Goal: Task Accomplishment & Management: Manage account settings

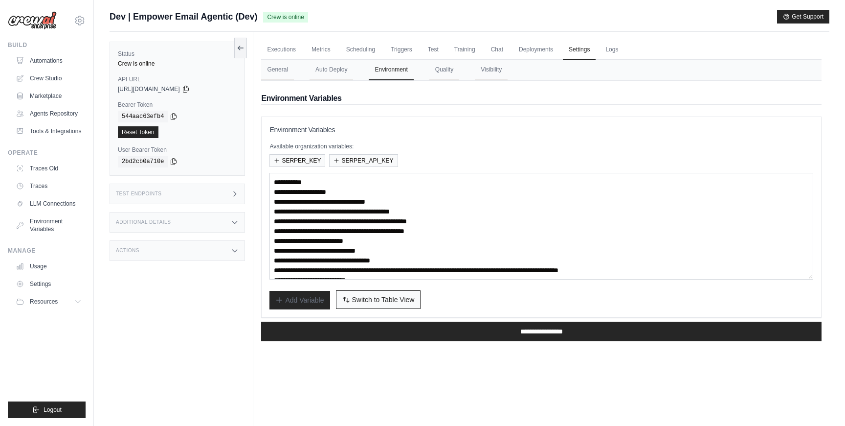
click at [406, 299] on span "Switch to Table View" at bounding box center [383, 299] width 63 height 10
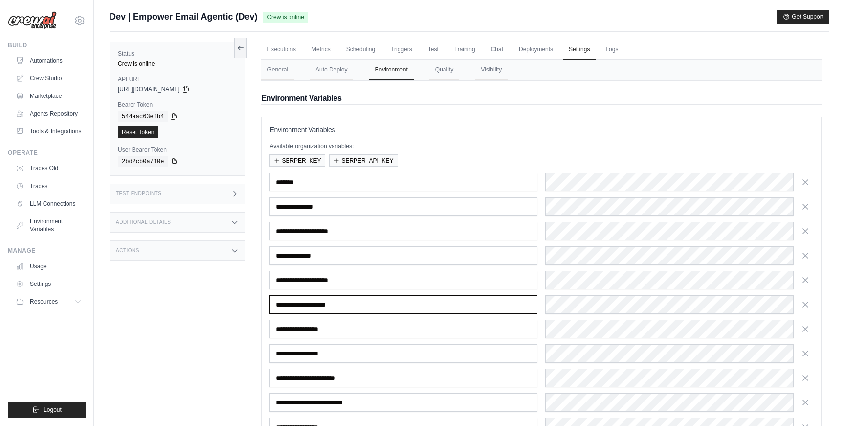
click at [406, 299] on input "**********" at bounding box center [404, 304] width 268 height 19
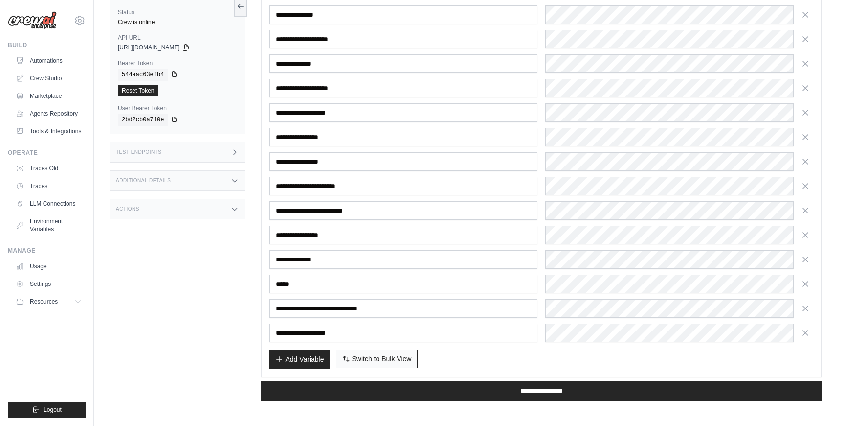
click at [384, 359] on span "Switch to Bulk View" at bounding box center [382, 359] width 60 height 10
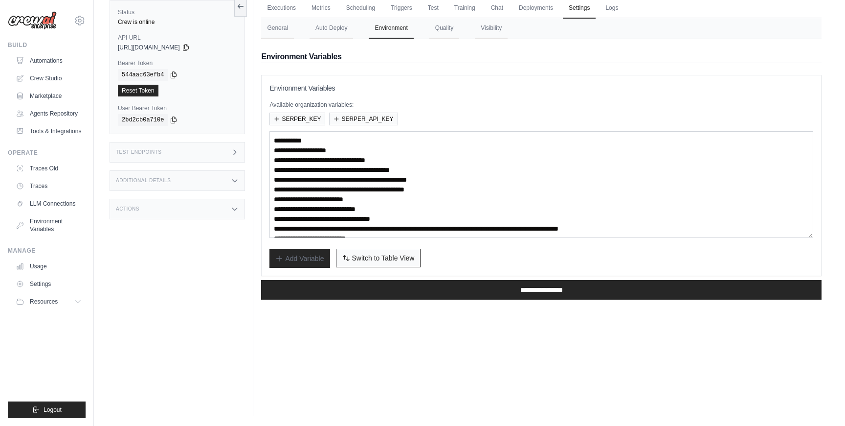
scroll to position [0, 0]
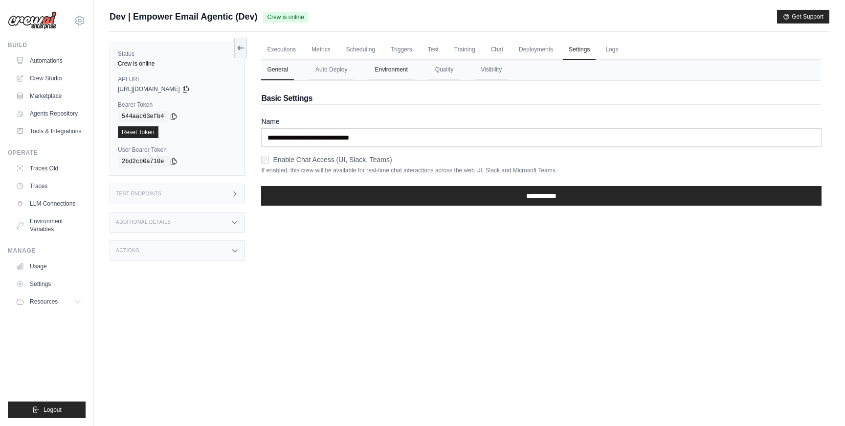
click at [404, 77] on button "Environment" at bounding box center [391, 70] width 45 height 21
click at [584, 55] on link "Settings" at bounding box center [579, 50] width 33 height 21
click at [394, 74] on button "Environment" at bounding box center [391, 70] width 45 height 21
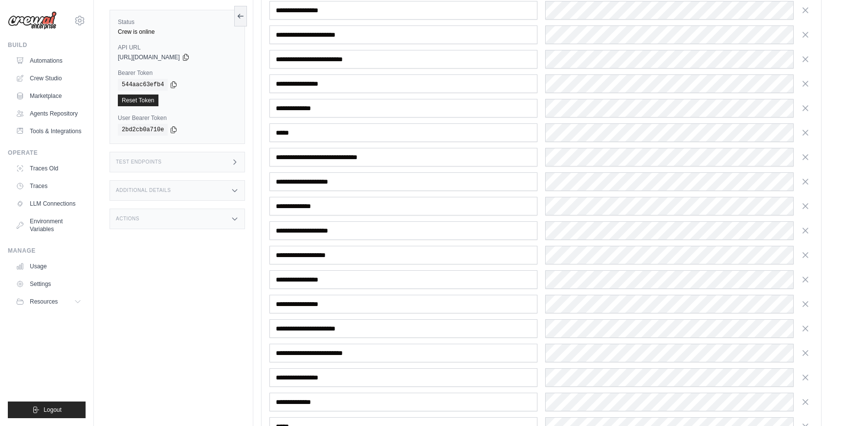
scroll to position [1904, 0]
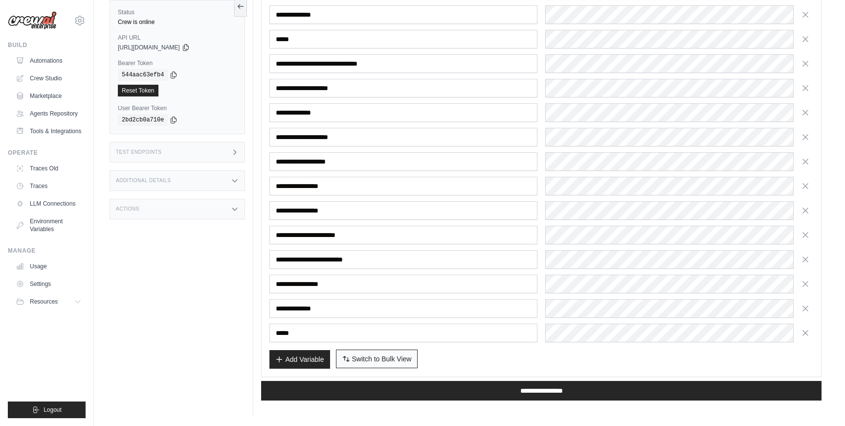
click at [382, 358] on span "Switch to Bulk View" at bounding box center [382, 359] width 60 height 10
type textarea "**********"
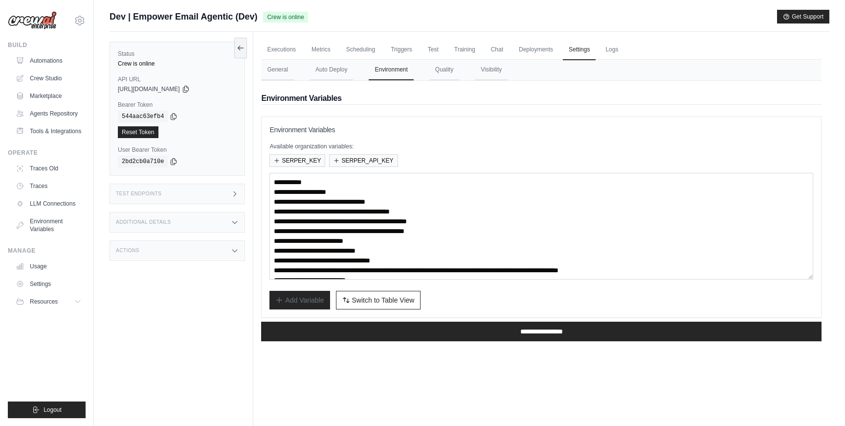
scroll to position [49, 0]
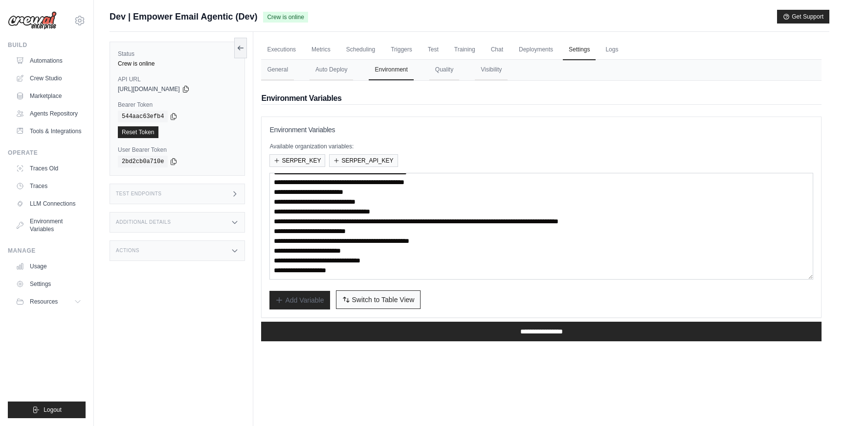
click at [388, 293] on button "Switch to Bulk View Switch to Table View" at bounding box center [378, 299] width 85 height 19
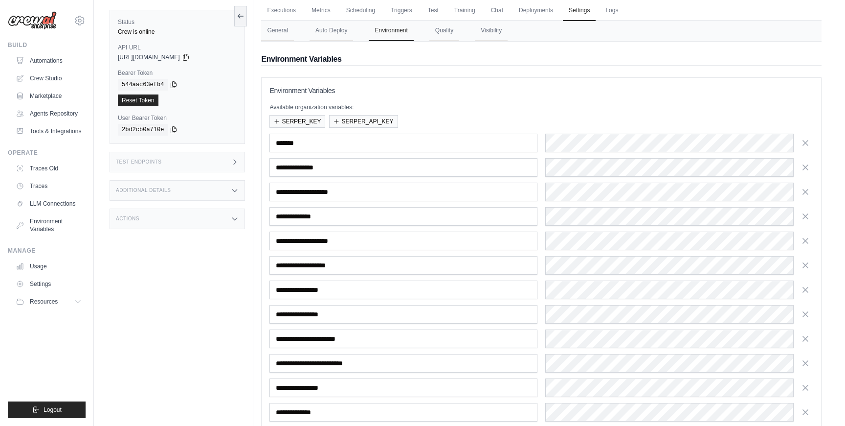
scroll to position [0, 0]
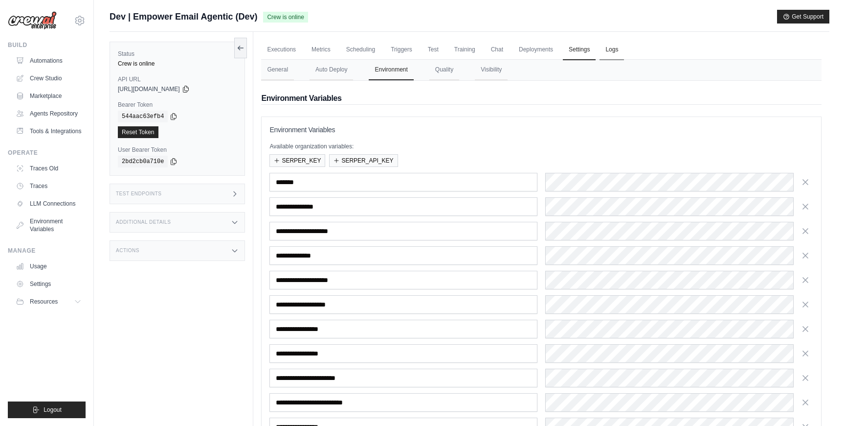
click at [608, 52] on link "Logs" at bounding box center [612, 50] width 24 height 21
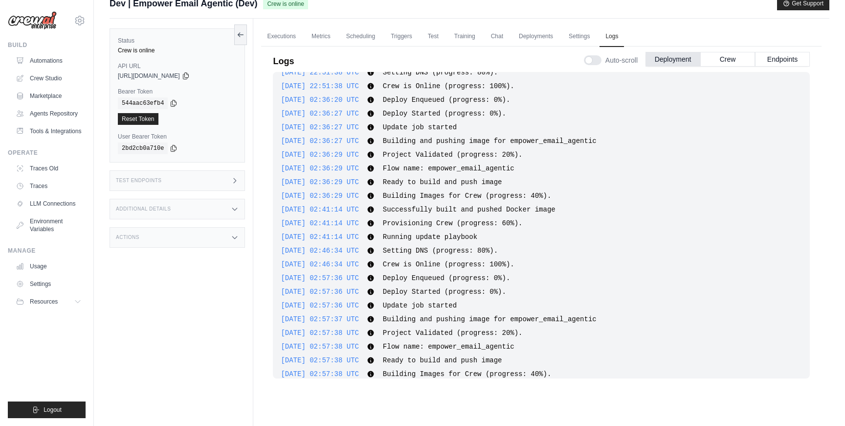
scroll to position [2571, 0]
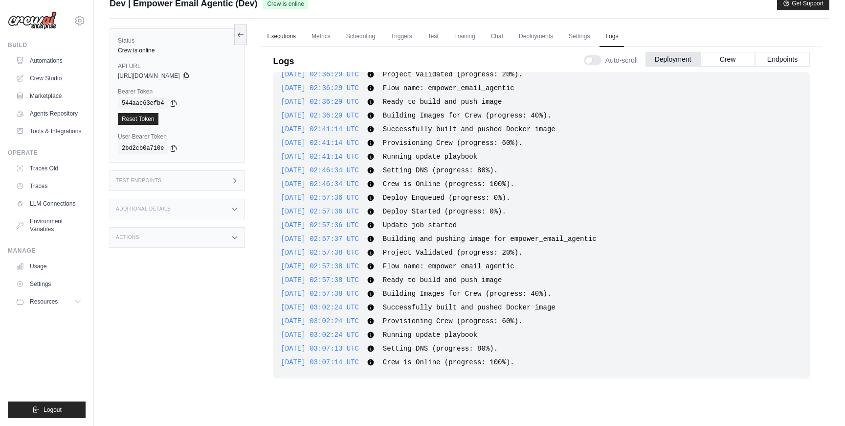
click at [276, 38] on link "Executions" at bounding box center [281, 36] width 41 height 21
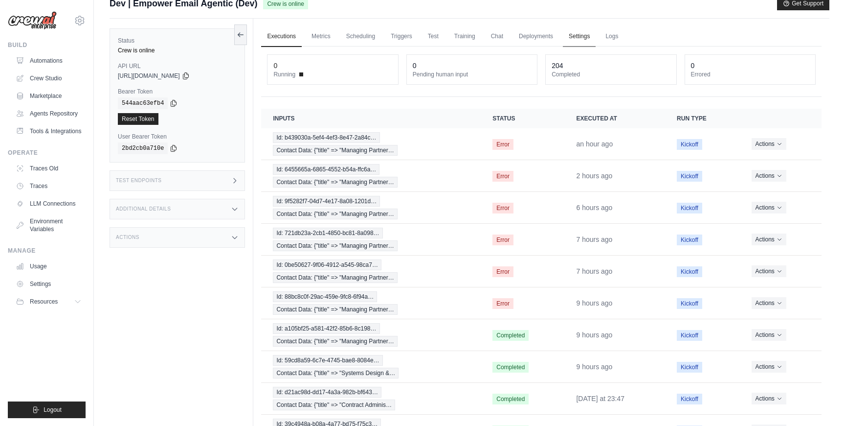
click at [584, 35] on link "Settings" at bounding box center [579, 36] width 33 height 21
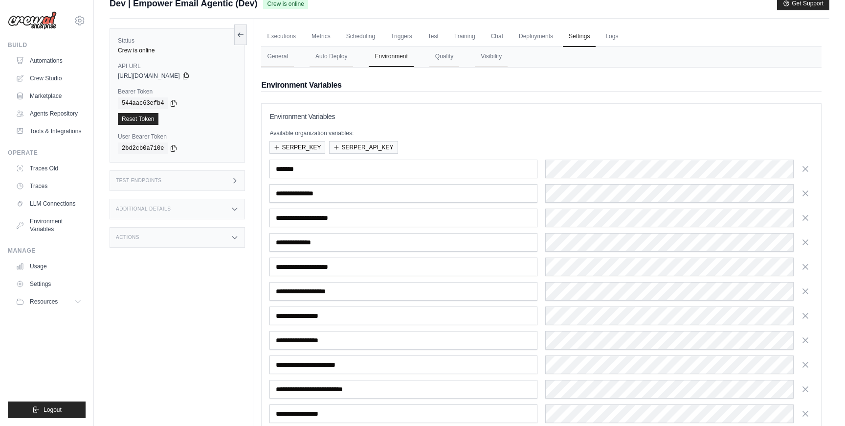
scroll to position [192, 0]
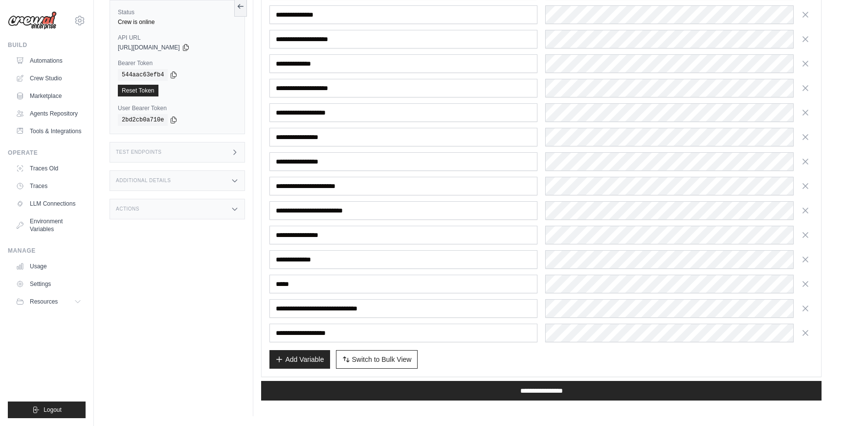
click at [499, 356] on div "Add Variable Switch to Bulk View Switch to Table View" at bounding box center [542, 359] width 544 height 19
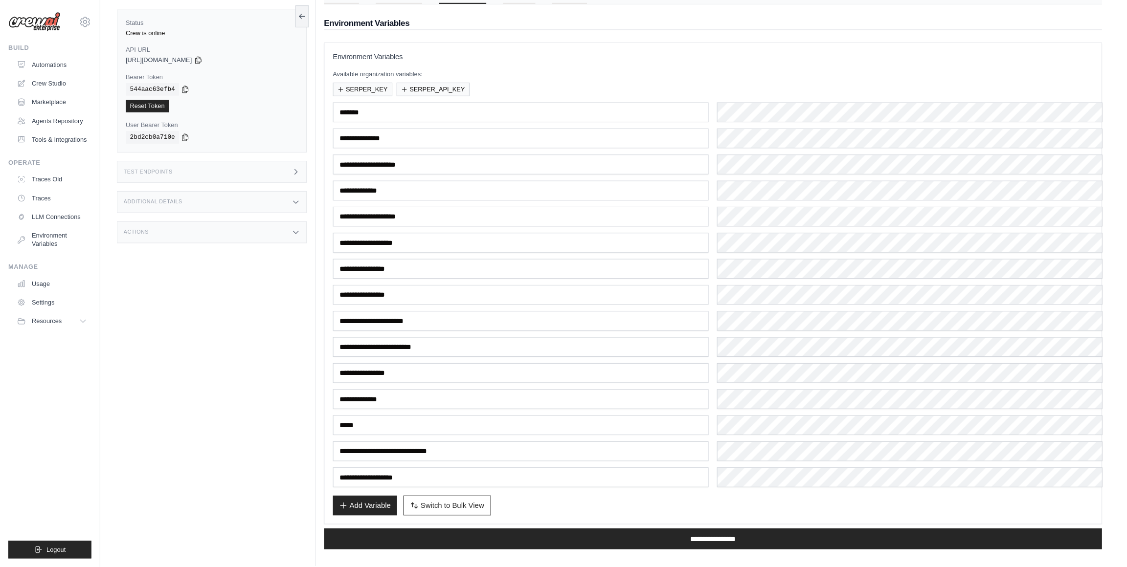
scroll to position [42, 0]
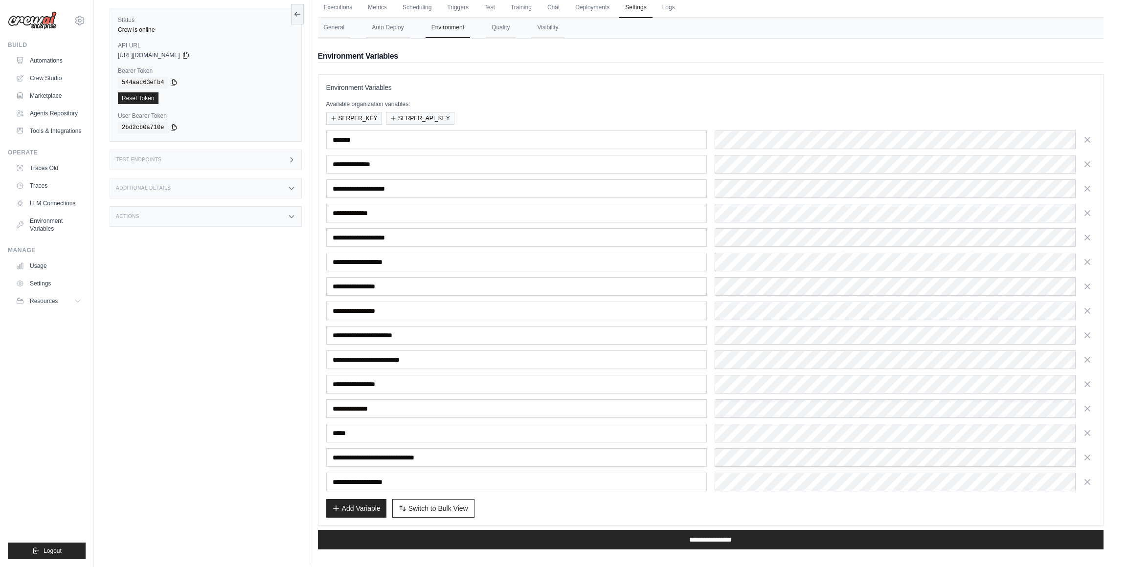
click at [168, 390] on div "Status Crew is online API URL copied https://empower-email-agentic-0ae54a8d-0a9…" at bounding box center [210, 281] width 201 height 567
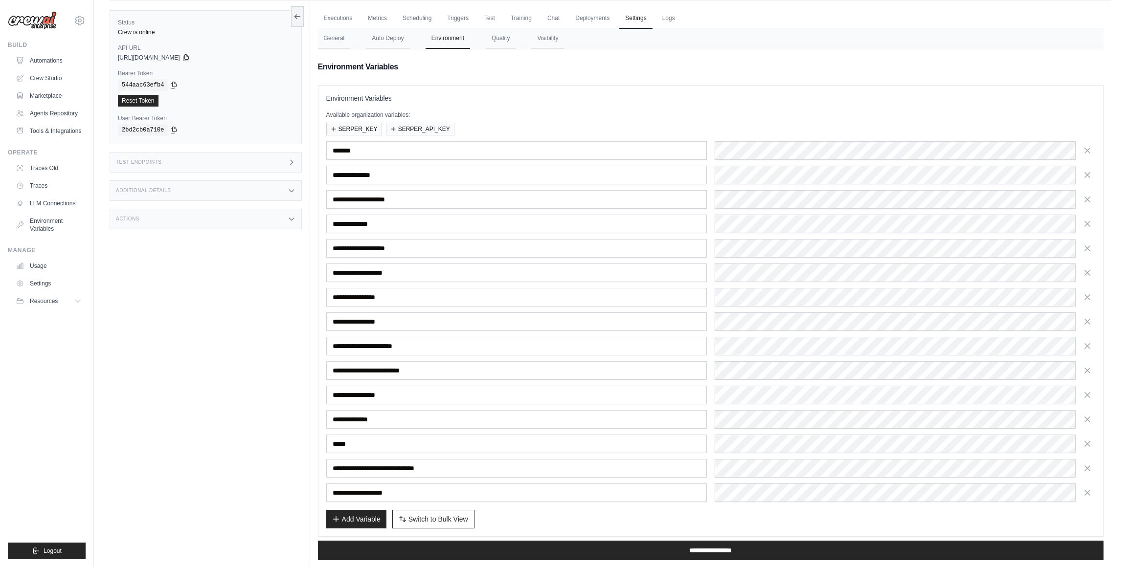
scroll to position [8, 0]
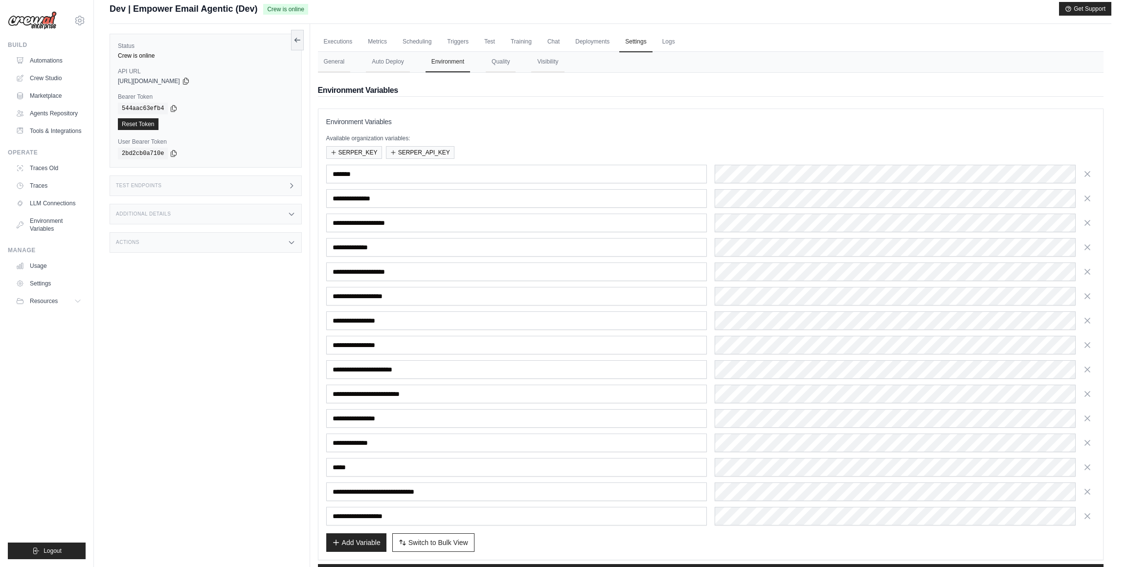
click at [168, 390] on div "Status Crew is online API URL copied https://empower-email-agentic-0ae54a8d-0a9…" at bounding box center [210, 307] width 201 height 567
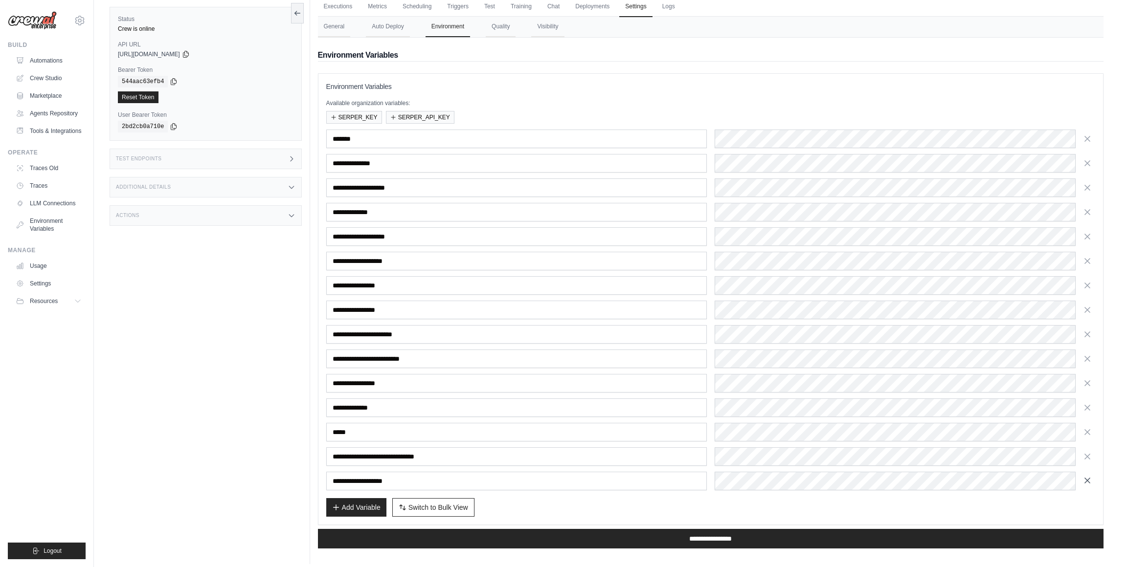
click at [845, 425] on icon "button" at bounding box center [1087, 481] width 10 height 10
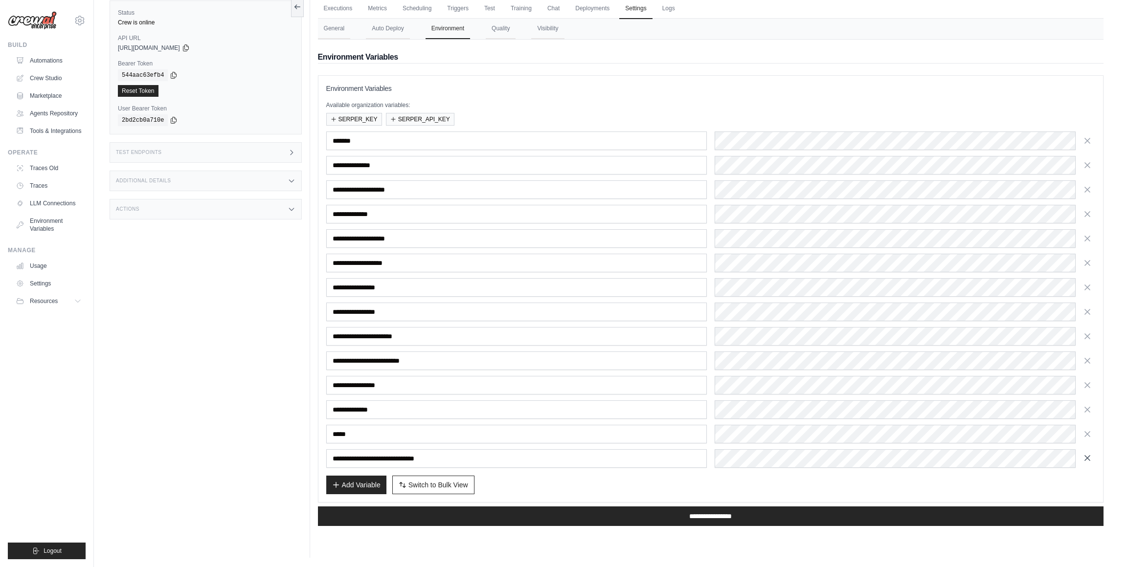
click at [845, 425] on icon "button" at bounding box center [1087, 458] width 10 height 10
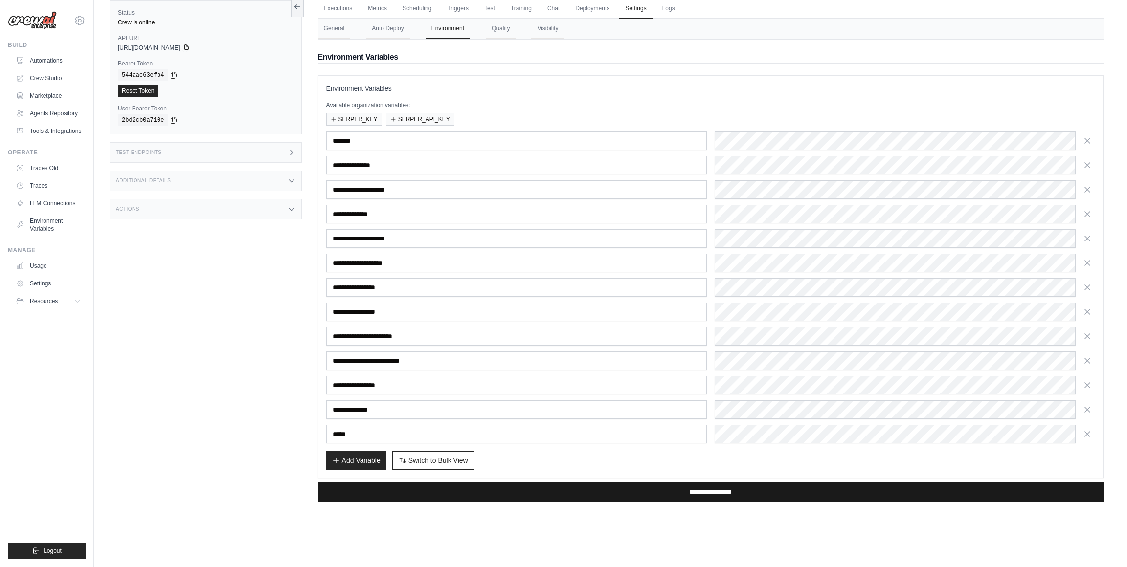
click at [667, 425] on input "**********" at bounding box center [711, 492] width 786 height 20
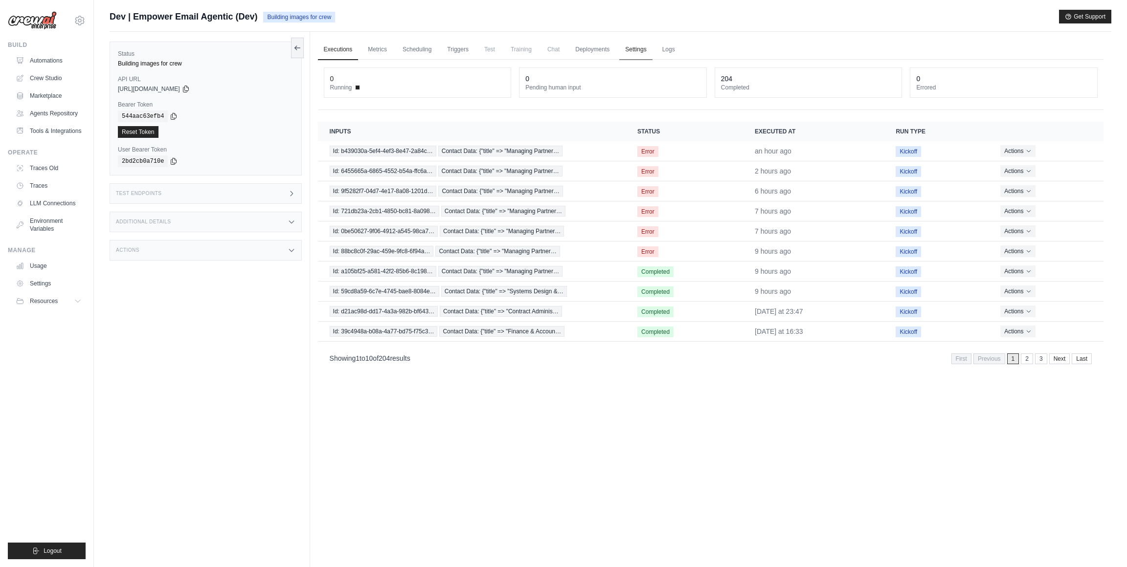
click at [636, 51] on link "Settings" at bounding box center [635, 50] width 33 height 21
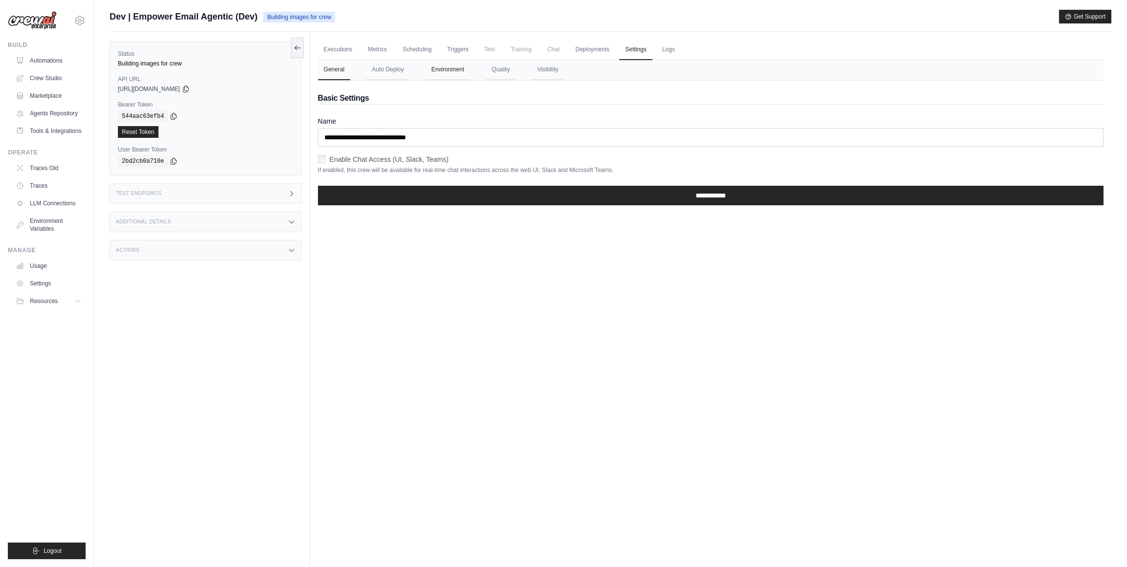
click at [438, 67] on button "Environment" at bounding box center [448, 70] width 45 height 21
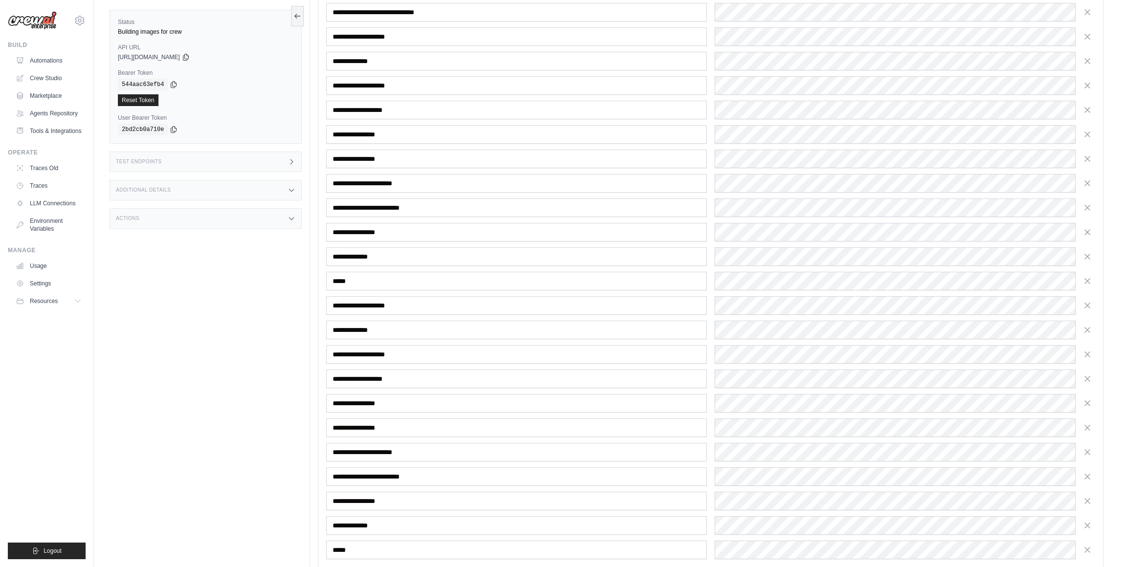
scroll to position [2046, 0]
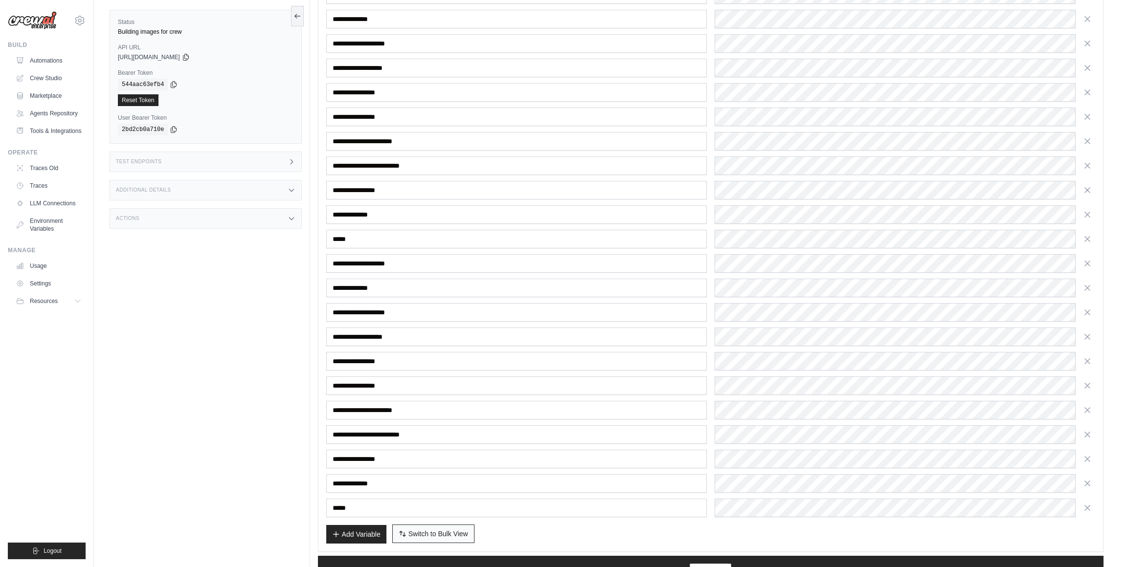
click at [418, 529] on span "Switch to Bulk View" at bounding box center [438, 534] width 60 height 10
type textarea "**********"
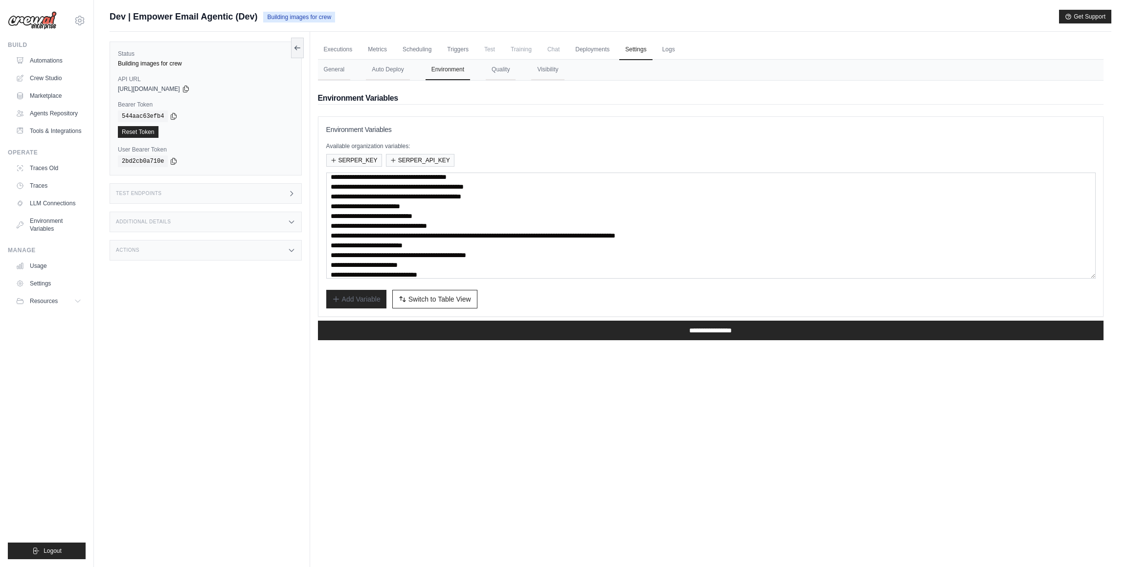
scroll to position [49, 0]
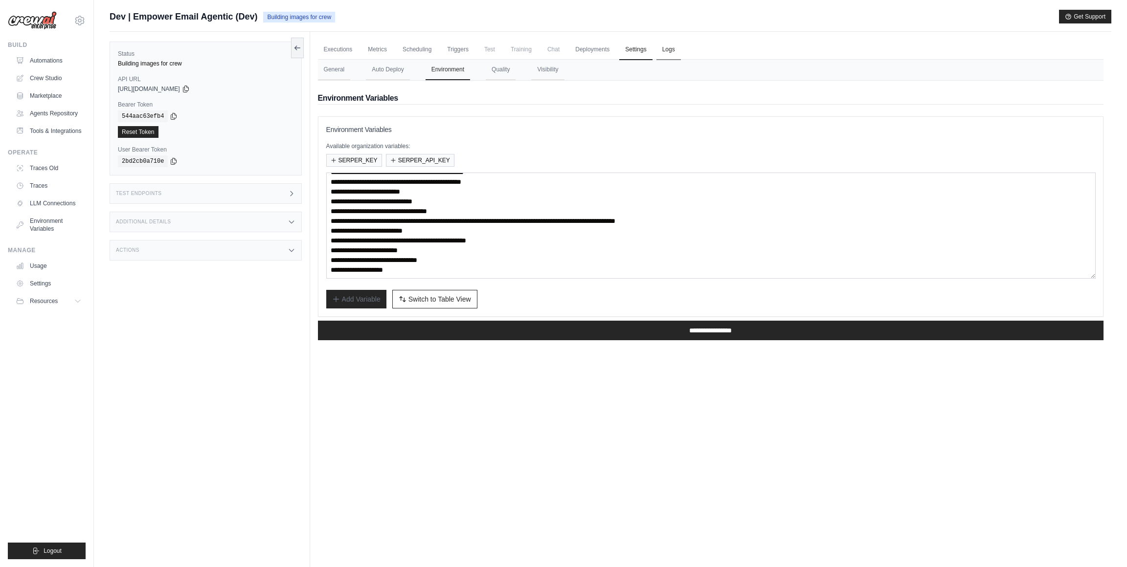
click at [676, 44] on link "Logs" at bounding box center [668, 50] width 24 height 21
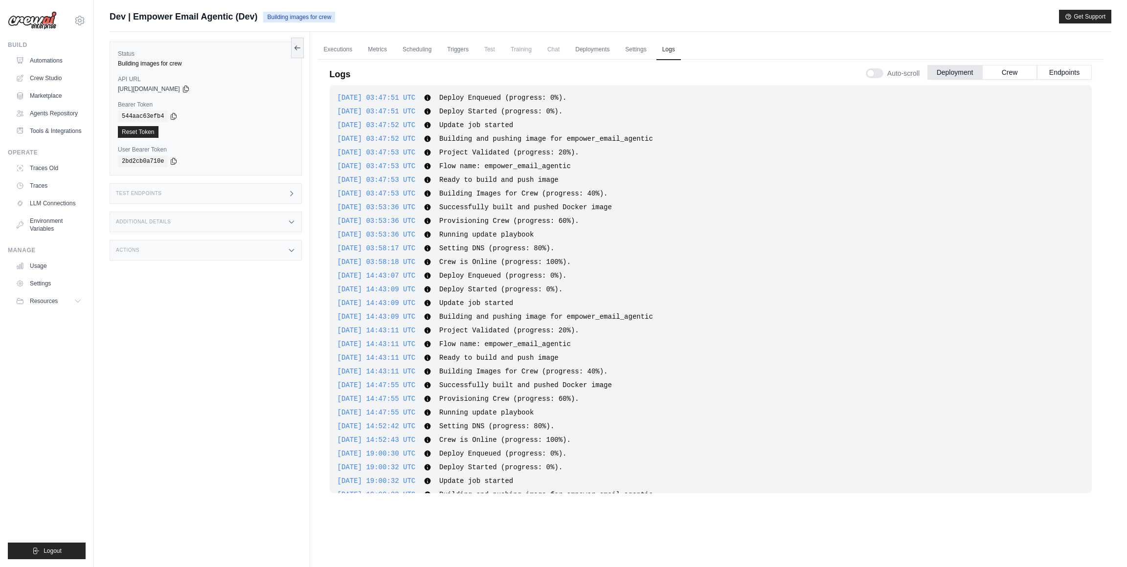
scroll to position [2630, 0]
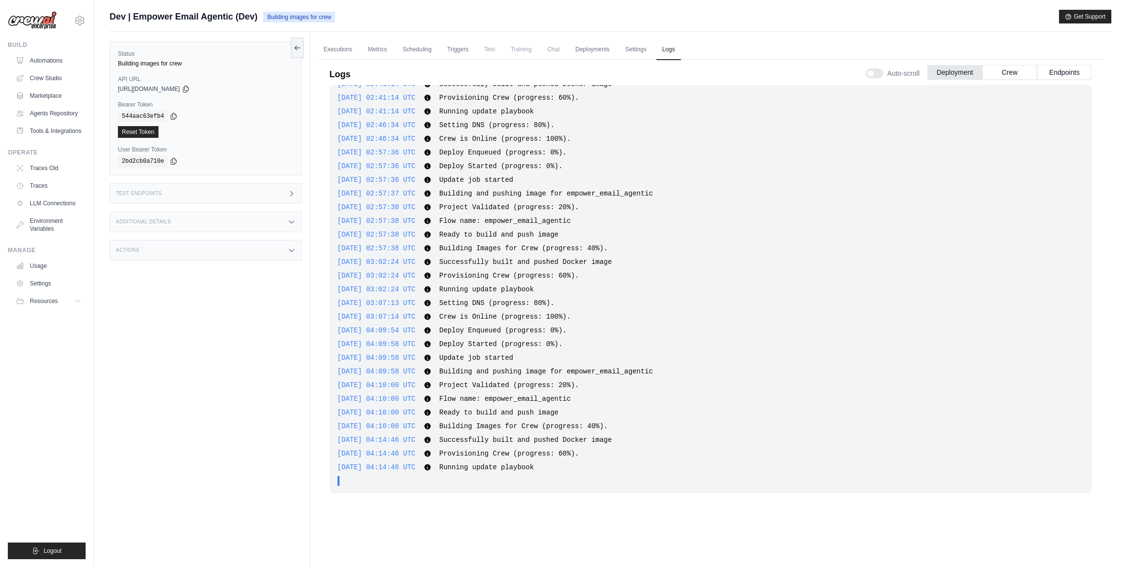
click at [223, 244] on div "Actions" at bounding box center [206, 250] width 192 height 21
click at [211, 217] on div "Additional Details" at bounding box center [206, 222] width 192 height 21
click at [208, 194] on div "Test Endpoints" at bounding box center [206, 193] width 192 height 21
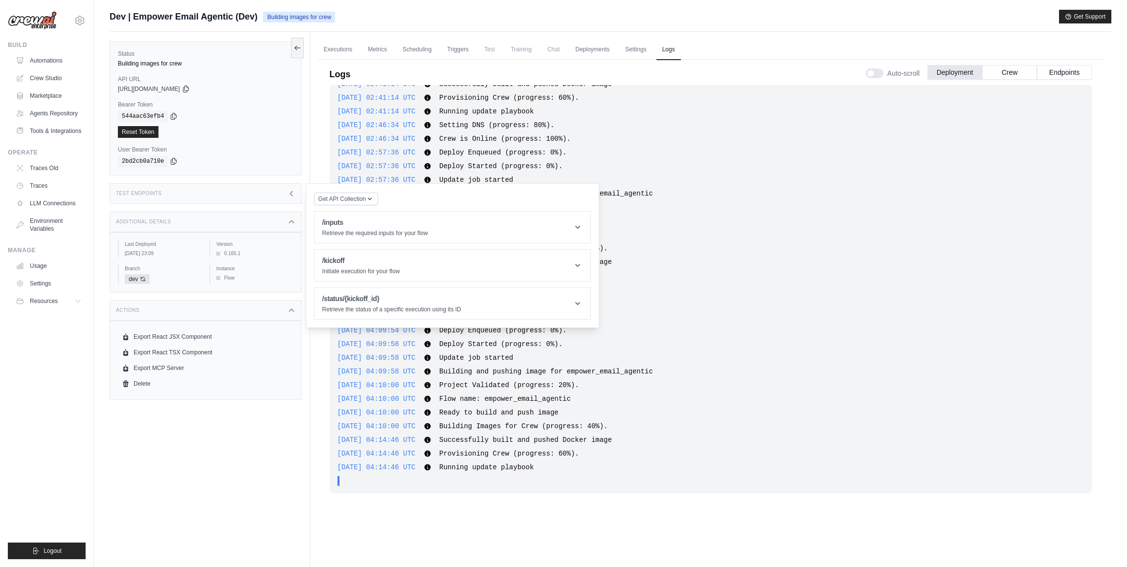
click at [195, 465] on div "Status Building images for crew API URL copied https://empower-email-agentic-0a…" at bounding box center [210, 315] width 201 height 567
click at [214, 187] on div "Test Endpoints" at bounding box center [206, 193] width 192 height 21
